Goal: Navigation & Orientation: Go to known website

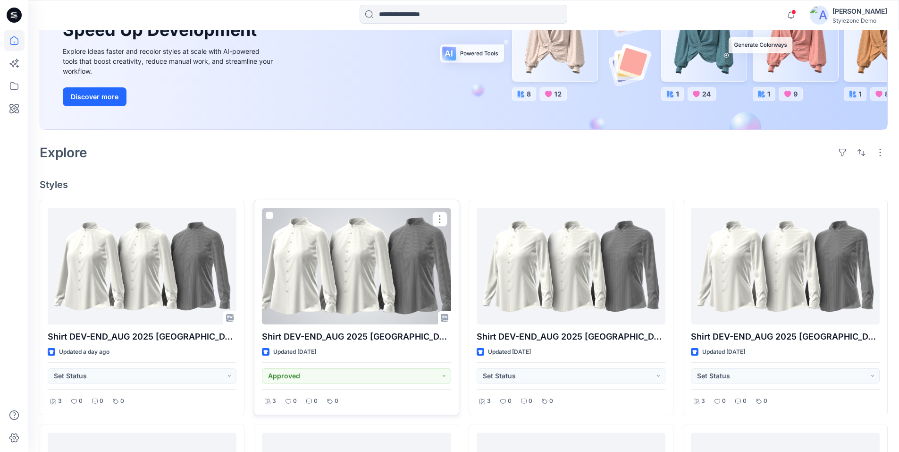
scroll to position [47, 0]
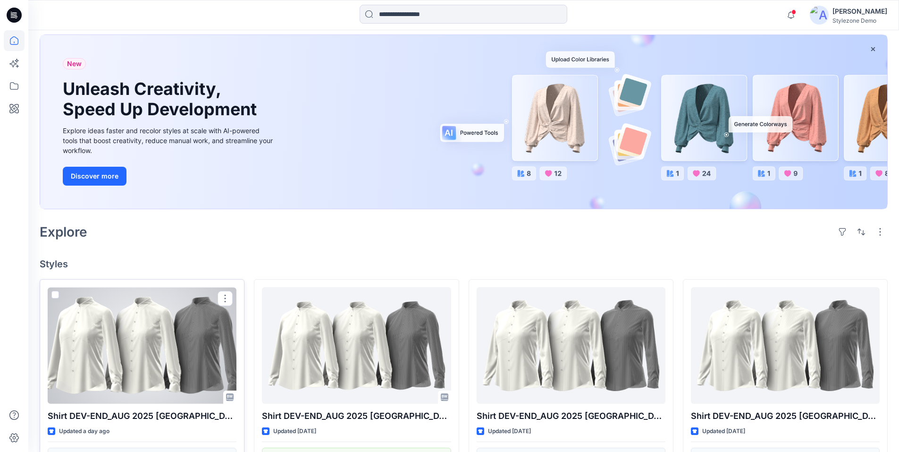
click at [142, 347] on div at bounding box center [142, 345] width 189 height 117
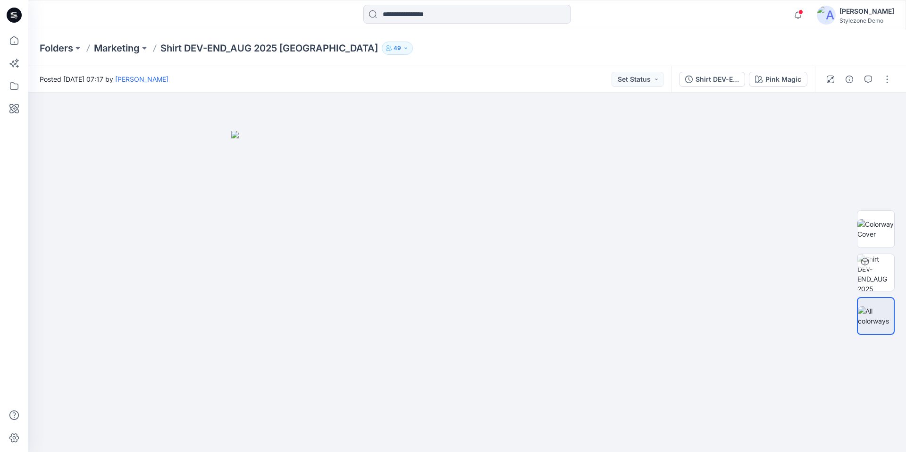
click at [866, 13] on div "[PERSON_NAME]" at bounding box center [866, 11] width 55 height 11
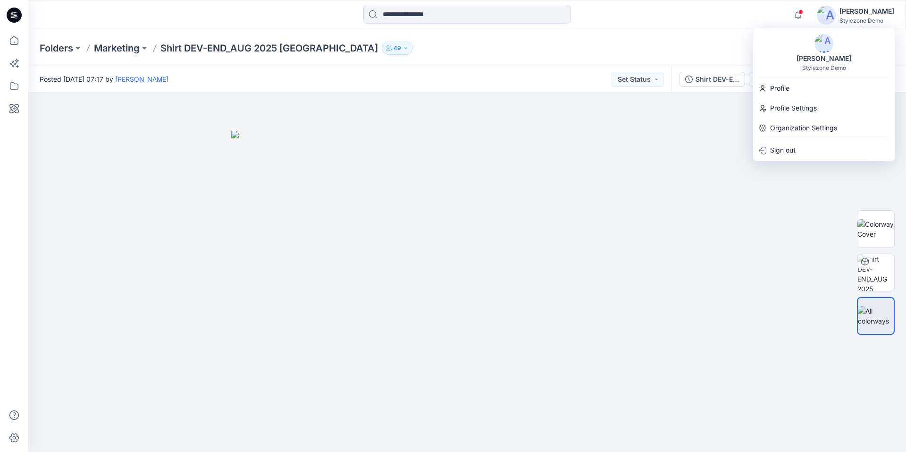
click at [864, 12] on div "[PERSON_NAME]" at bounding box center [866, 11] width 55 height 11
